Goal: Task Accomplishment & Management: Use online tool/utility

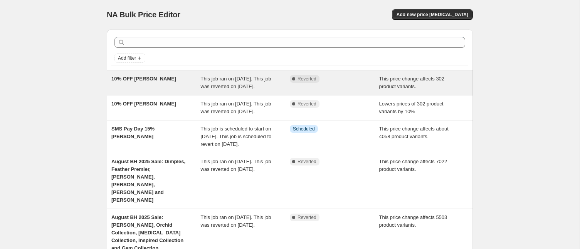
click at [147, 84] on div "10% OFF [PERSON_NAME]" at bounding box center [155, 82] width 89 height 15
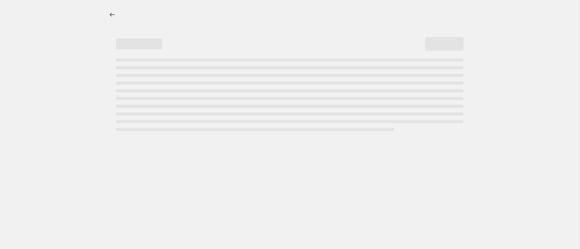
select select "pcap"
select select "percentage"
select select "collection"
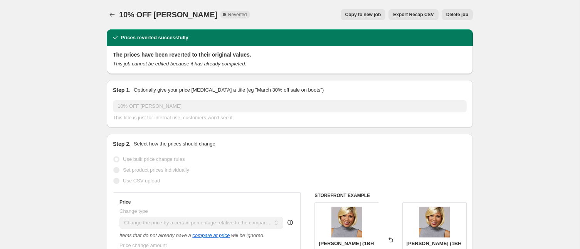
click at [448, 15] on span "Delete job" at bounding box center [457, 15] width 22 height 6
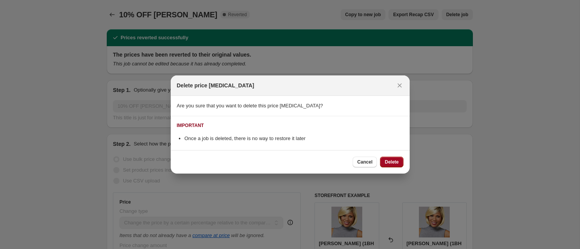
click at [384, 159] on span "Delete" at bounding box center [391, 162] width 14 height 6
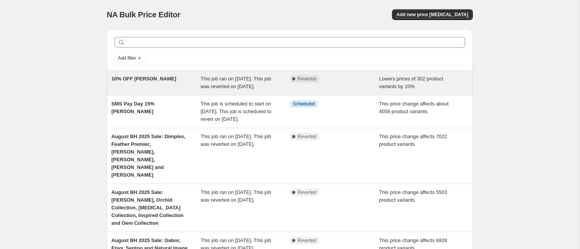
click at [181, 82] on div "10% OFF [PERSON_NAME]" at bounding box center [155, 82] width 89 height 15
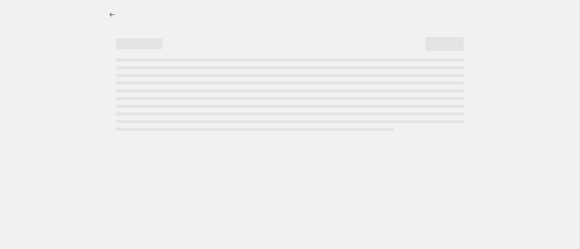
select select "percentage"
select select "no_change"
select select "collection"
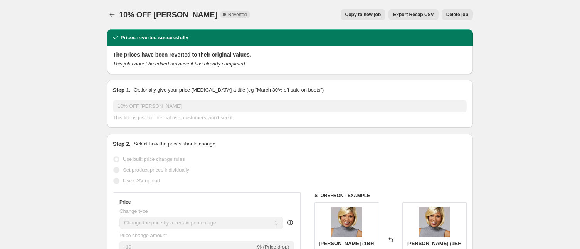
click at [451, 15] on span "Delete job" at bounding box center [457, 15] width 22 height 6
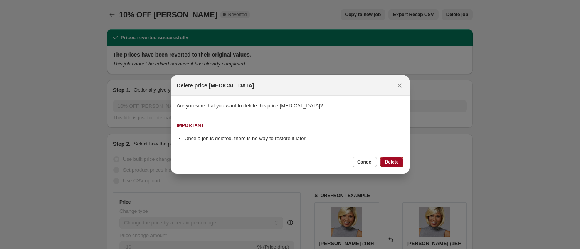
click at [389, 161] on span "Delete" at bounding box center [391, 162] width 14 height 6
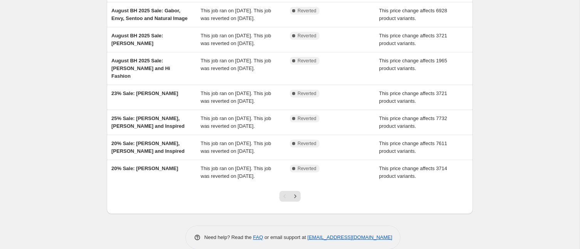
scroll to position [246, 0]
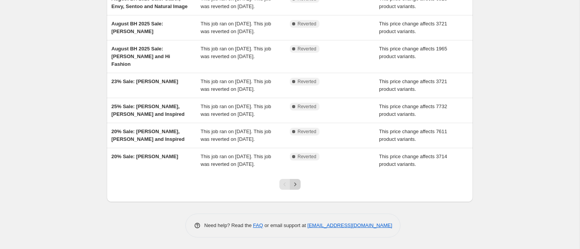
click at [294, 184] on icon "Next" at bounding box center [295, 185] width 8 height 8
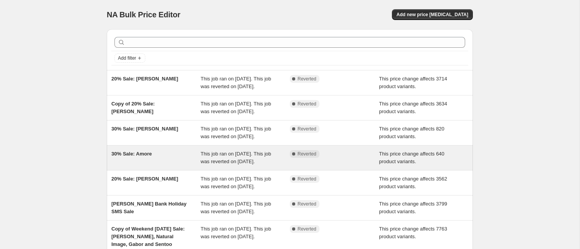
scroll to position [216, 0]
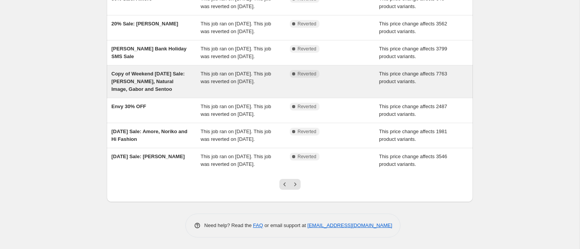
click at [136, 71] on span "Copy of Weekend [DATE] Sale: [PERSON_NAME], Natural Image, Gabor and Sentoo" at bounding box center [147, 81] width 73 height 21
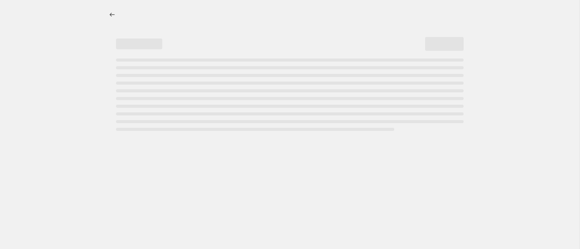
select select "pcap"
select select "no_change"
select select "collection"
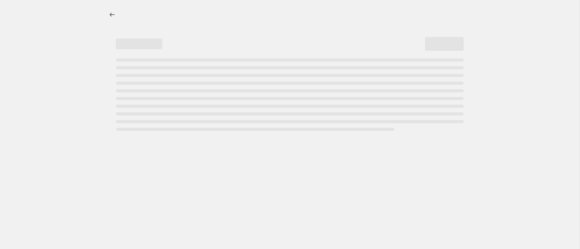
select select "collection"
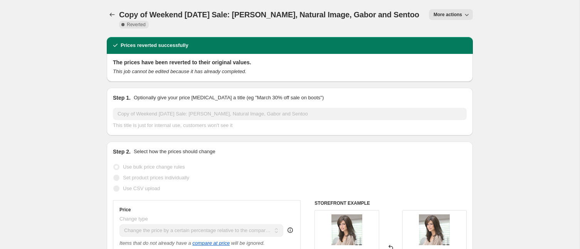
click at [442, 13] on span "More actions" at bounding box center [447, 15] width 28 height 6
click at [440, 30] on span "Copy to new job" at bounding box center [451, 30] width 36 height 6
select select "pcap"
select select "no_change"
select select "collection"
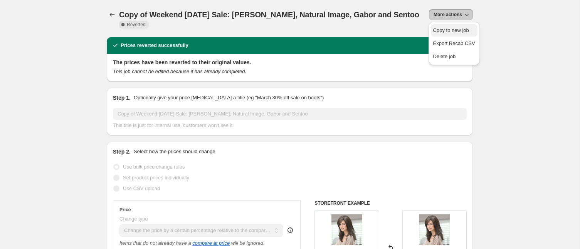
select select "collection"
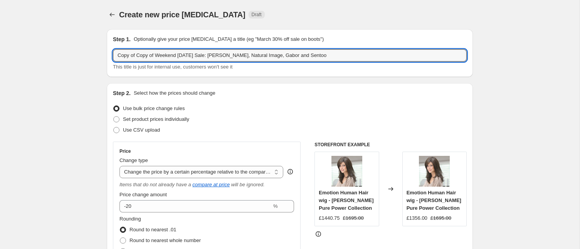
drag, startPoint x: 337, startPoint y: 56, endPoint x: 297, endPoint y: 13, distance: 57.8
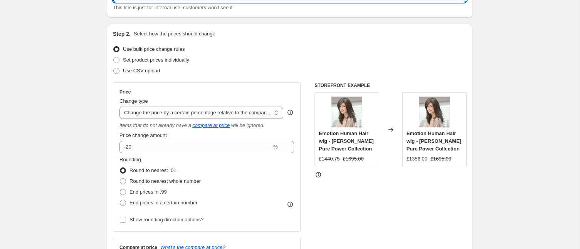
scroll to position [65, 0]
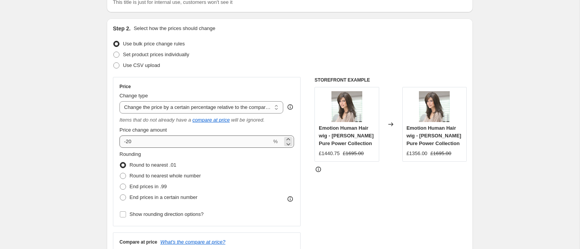
type input "10% OFF [PERSON_NAME]"
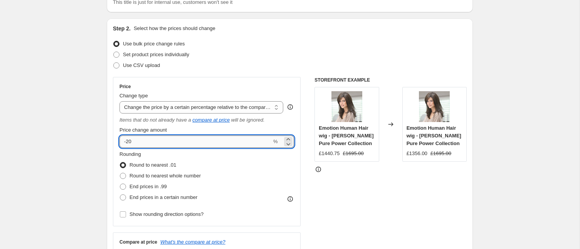
click at [134, 141] on input "-20" at bounding box center [195, 142] width 152 height 12
type input "-2"
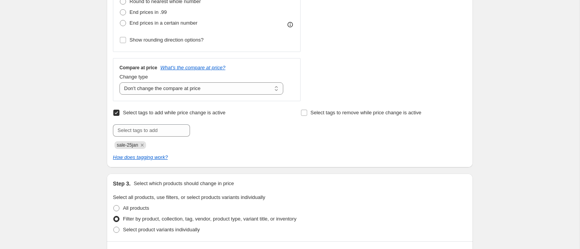
scroll to position [242, 0]
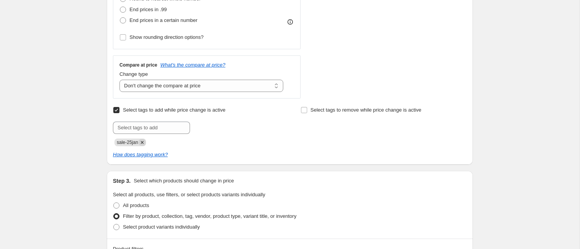
type input "-51"
click at [144, 140] on icon "Remove sale-25jan" at bounding box center [142, 142] width 7 height 7
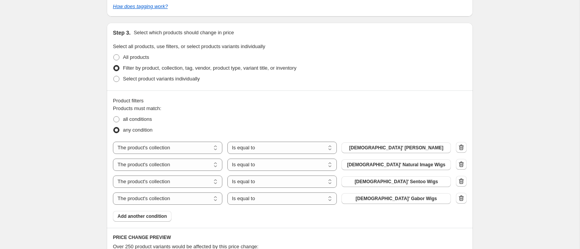
scroll to position [381, 0]
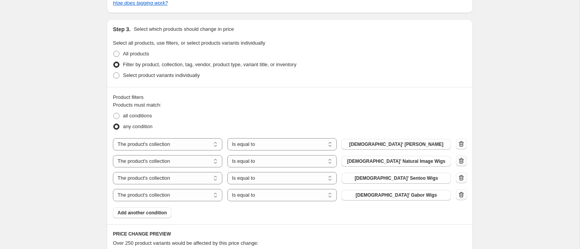
click at [461, 161] on icon "button" at bounding box center [461, 161] width 8 height 8
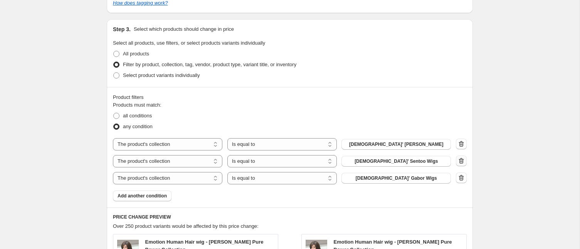
click at [461, 161] on icon "button" at bounding box center [461, 161] width 8 height 8
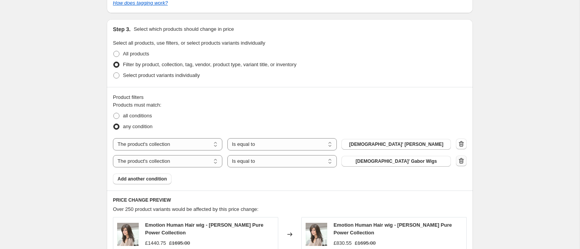
click at [461, 161] on icon "button" at bounding box center [461, 161] width 8 height 8
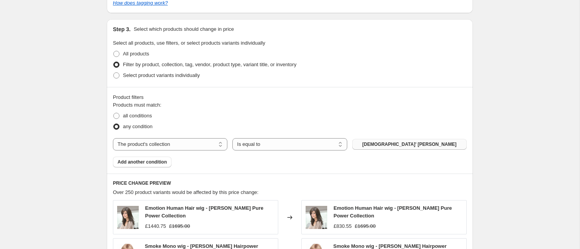
click at [396, 142] on span "[DEMOGRAPHIC_DATA]' [PERSON_NAME]" at bounding box center [409, 144] width 94 height 6
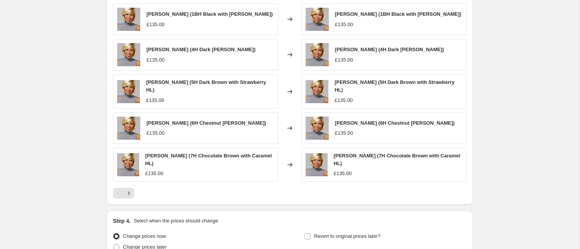
scroll to position [655, 0]
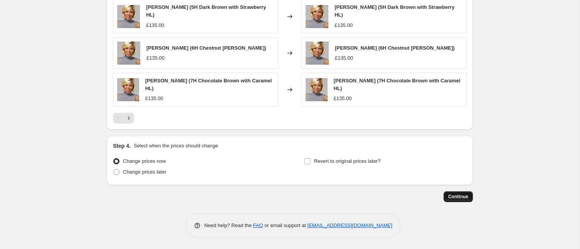
click at [457, 196] on span "Continue" at bounding box center [458, 197] width 20 height 6
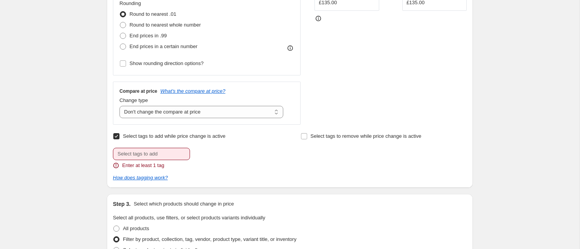
scroll to position [264, 0]
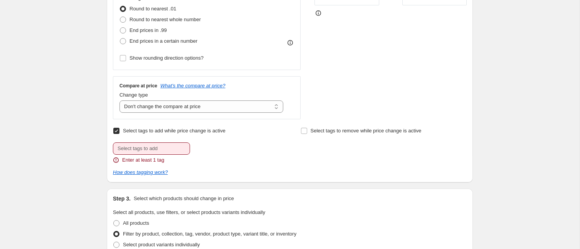
click at [121, 130] on label "Select tags to add while price change is active" at bounding box center [169, 131] width 112 height 11
click at [119, 130] on input "Select tags to add while price change is active" at bounding box center [116, 131] width 6 height 6
checkbox input "false"
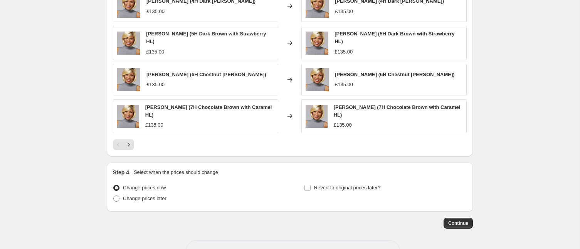
scroll to position [667, 0]
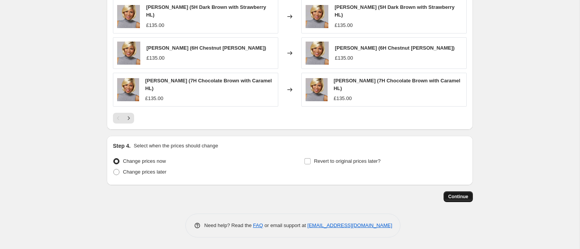
click at [457, 196] on span "Continue" at bounding box center [458, 197] width 20 height 6
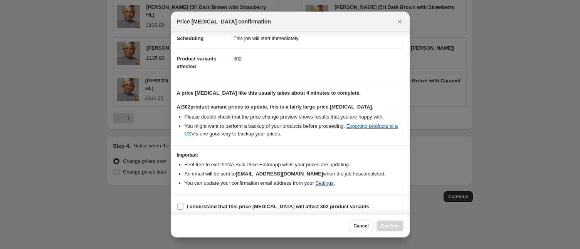
scroll to position [77, 0]
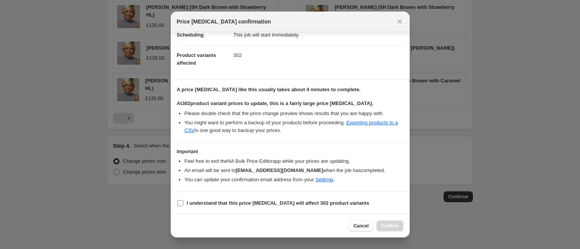
click at [182, 203] on input "I understand that this price [MEDICAL_DATA] will affect 302 product variants" at bounding box center [180, 203] width 6 height 6
checkbox input "true"
click at [388, 226] on span "Confirm" at bounding box center [390, 226] width 18 height 6
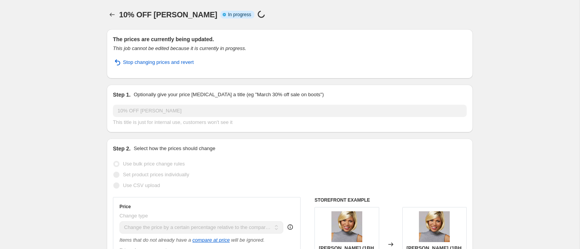
select select "pcap"
select select "no_change"
select select "collection"
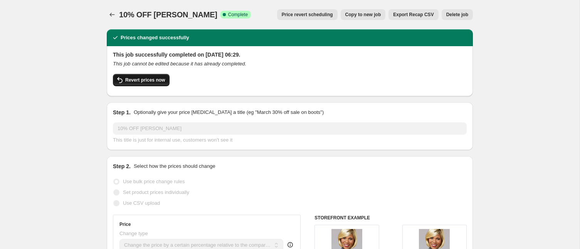
click at [144, 80] on span "Revert prices now" at bounding box center [145, 80] width 40 height 6
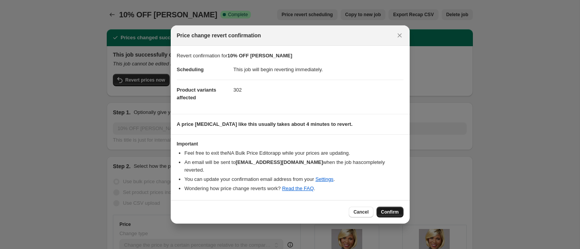
click at [387, 209] on span "Confirm" at bounding box center [390, 212] width 18 height 6
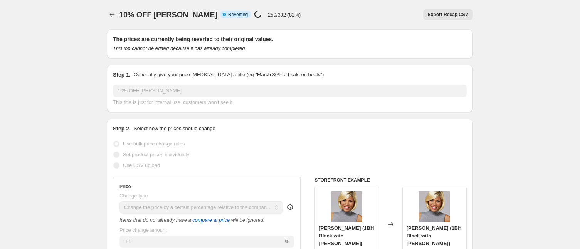
select select "pcap"
select select "no_change"
select select "collection"
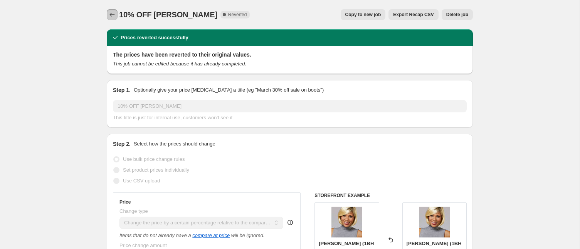
click at [111, 14] on icon "Price change jobs" at bounding box center [112, 15] width 8 height 8
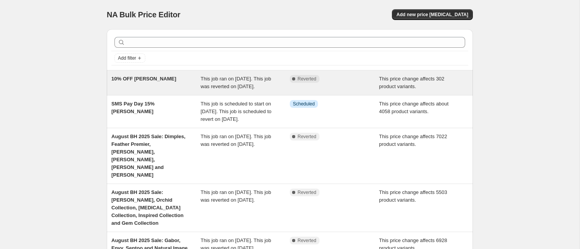
click at [352, 81] on div "Complete Reverted" at bounding box center [329, 79] width 78 height 8
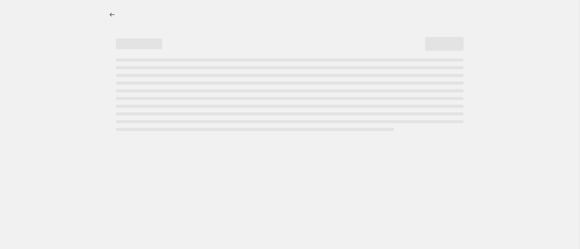
select select "pcap"
select select "no_change"
select select "collection"
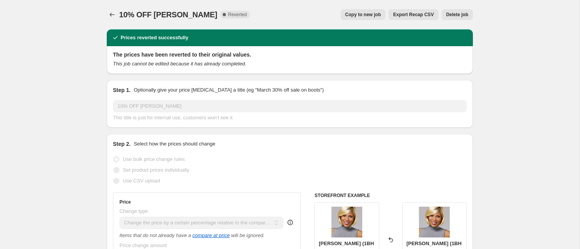
click at [352, 15] on span "Copy to new job" at bounding box center [363, 15] width 36 height 6
select select "pcap"
select select "no_change"
select select "collection"
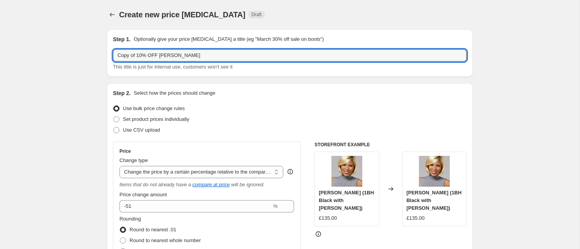
drag, startPoint x: 137, startPoint y: 55, endPoint x: 109, endPoint y: 24, distance: 42.3
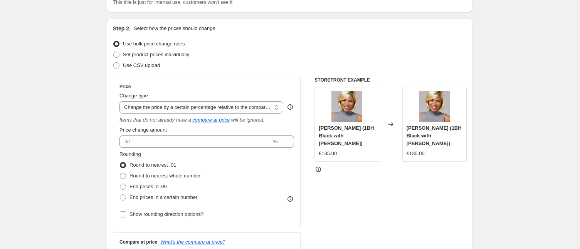
scroll to position [79, 0]
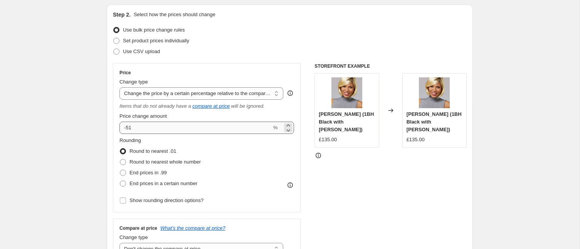
type input "10% OFF [PERSON_NAME]"
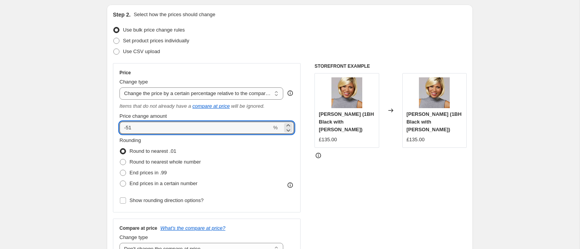
drag, startPoint x: 137, startPoint y: 127, endPoint x: 95, endPoint y: 119, distance: 42.6
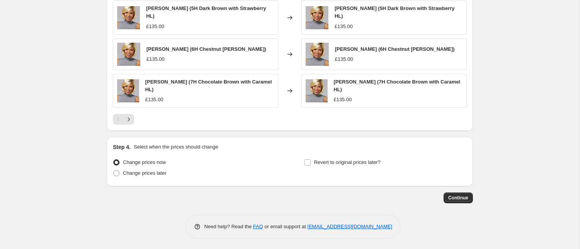
scroll to position [624, 0]
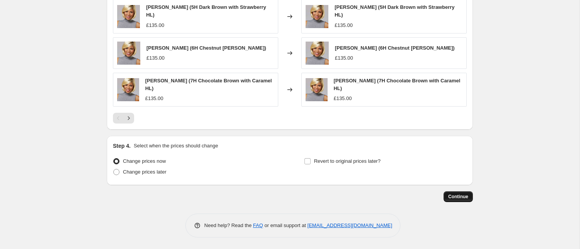
type input "-10"
click at [452, 195] on span "Continue" at bounding box center [458, 197] width 20 height 6
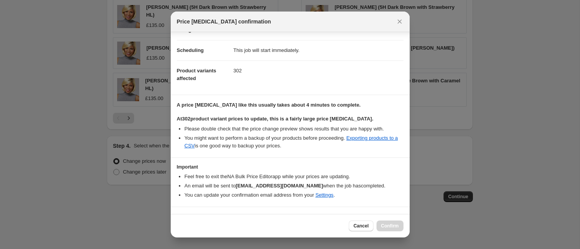
scroll to position [77, 0]
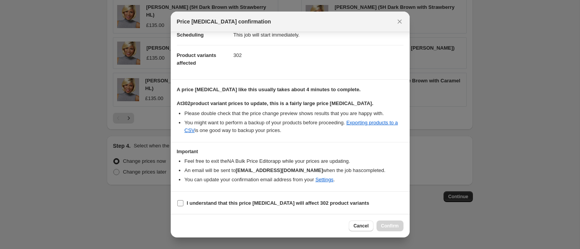
click at [181, 205] on input "I understand that this price [MEDICAL_DATA] will affect 302 product variants" at bounding box center [180, 203] width 6 height 6
checkbox input "true"
click at [386, 225] on span "Confirm" at bounding box center [390, 226] width 18 height 6
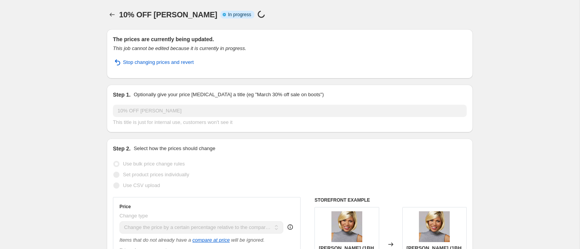
select select "pcap"
select select "no_change"
select select "collection"
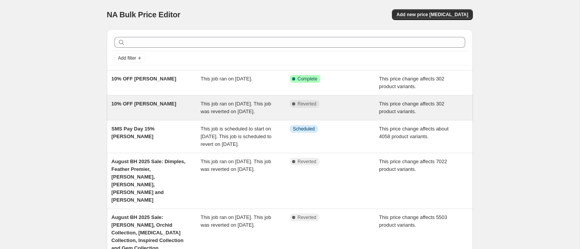
click at [298, 111] on div "Complete Reverted" at bounding box center [334, 107] width 89 height 15
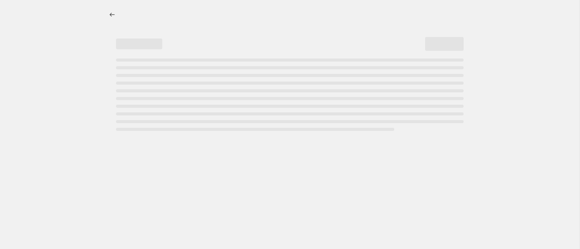
select select "pcap"
select select "no_change"
select select "collection"
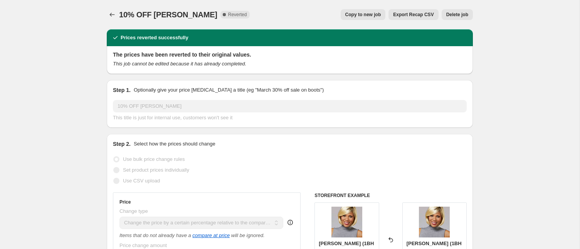
click at [449, 13] on span "Delete job" at bounding box center [457, 15] width 22 height 6
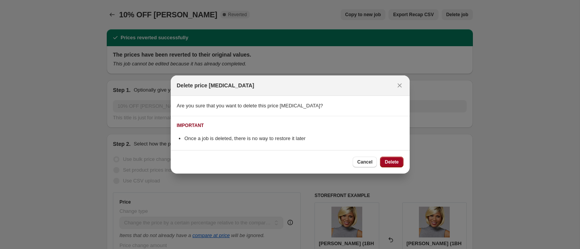
click at [391, 161] on span "Delete" at bounding box center [391, 162] width 14 height 6
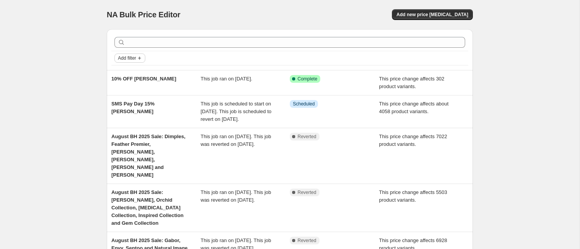
click at [132, 58] on span "Add filter" at bounding box center [127, 58] width 18 height 6
click at [136, 74] on span "Job status" at bounding box center [130, 73] width 23 height 6
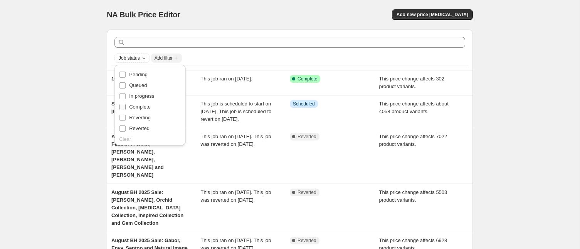
click at [139, 105] on span "Complete" at bounding box center [140, 107] width 22 height 6
click at [126, 105] on input "Complete" at bounding box center [122, 107] width 6 height 6
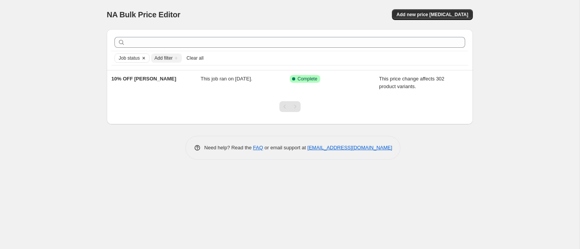
click at [144, 57] on icon "Clear" at bounding box center [143, 58] width 2 height 2
